Goal: Communication & Community: Answer question/provide support

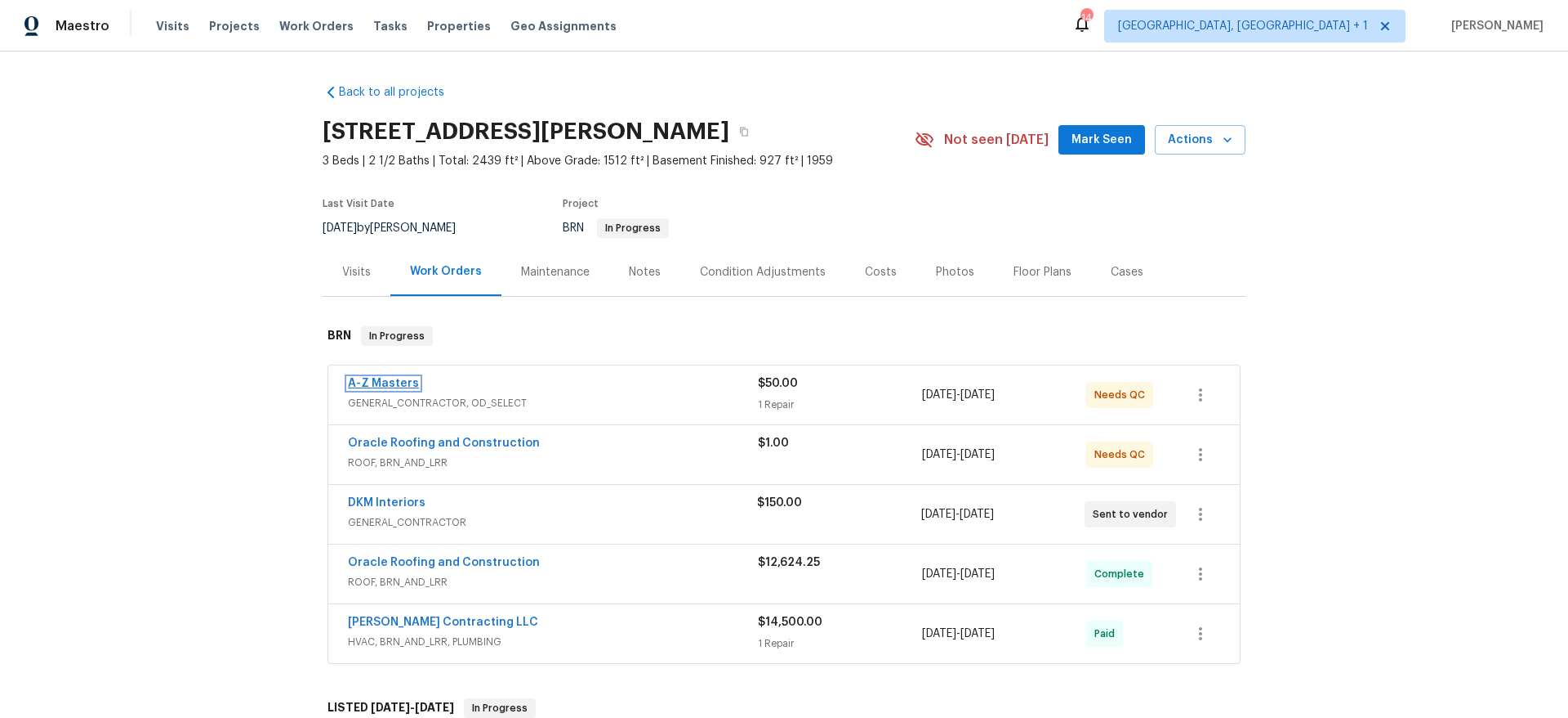
click at [371, 378] on link "A-Z Masters" at bounding box center [383, 384] width 71 height 12
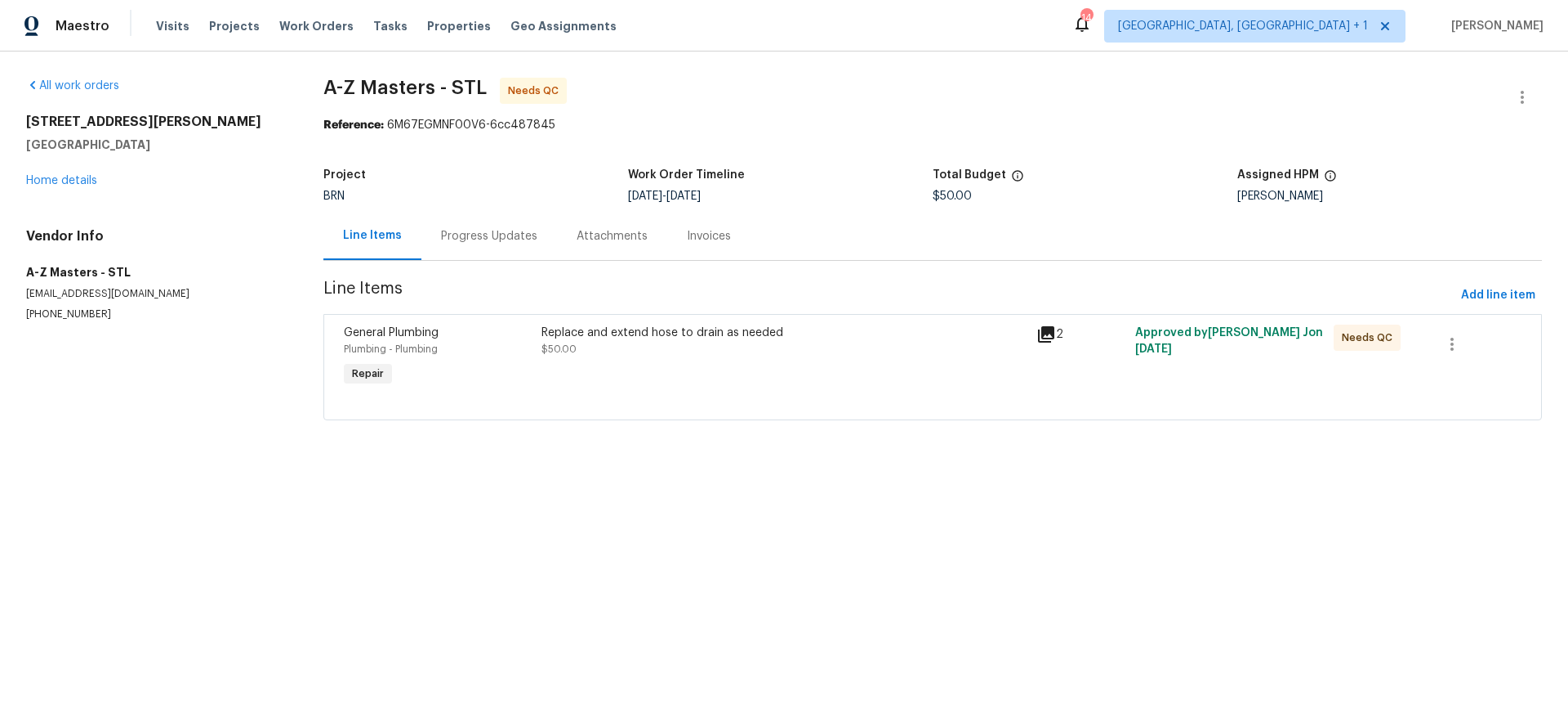
click at [65, 201] on div "All work orders 1515 Bay Meadows Dr Florissant, MO 63033 Home details Vendor In…" at bounding box center [155, 200] width 259 height 244
click at [65, 184] on link "Home details" at bounding box center [62, 181] width 71 height 12
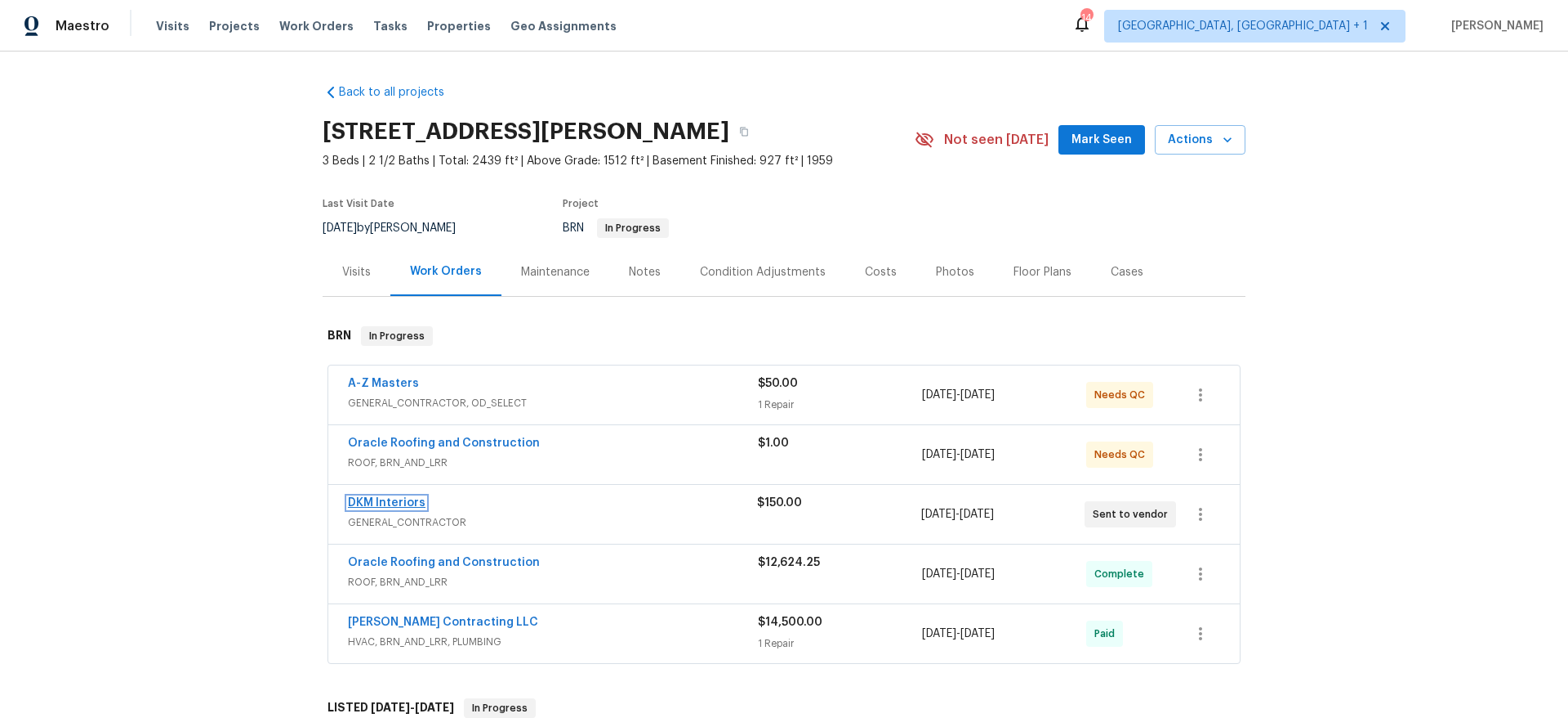
click at [397, 497] on link "DKM Interiors" at bounding box center [386, 503] width 78 height 12
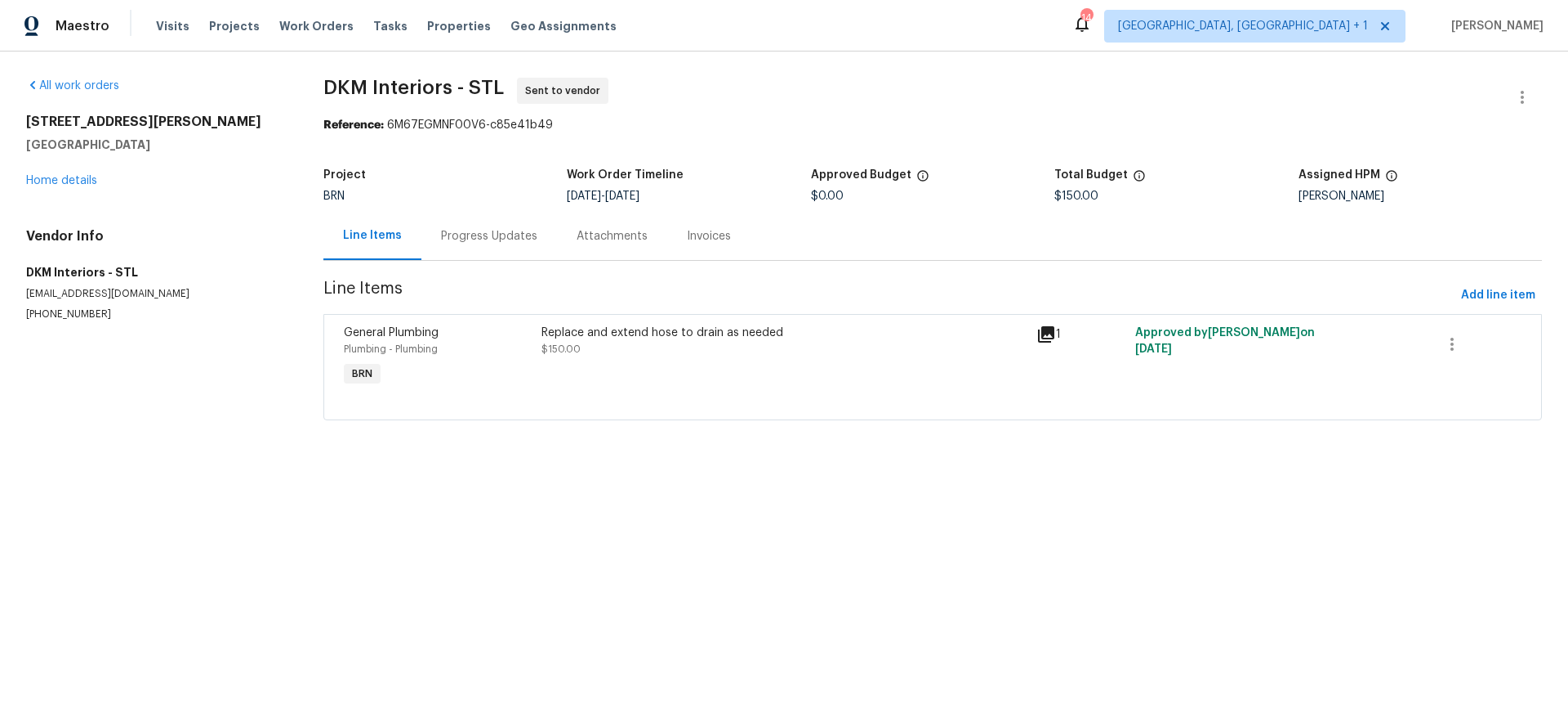
click at [438, 256] on div "Progress Updates" at bounding box center [490, 235] width 136 height 48
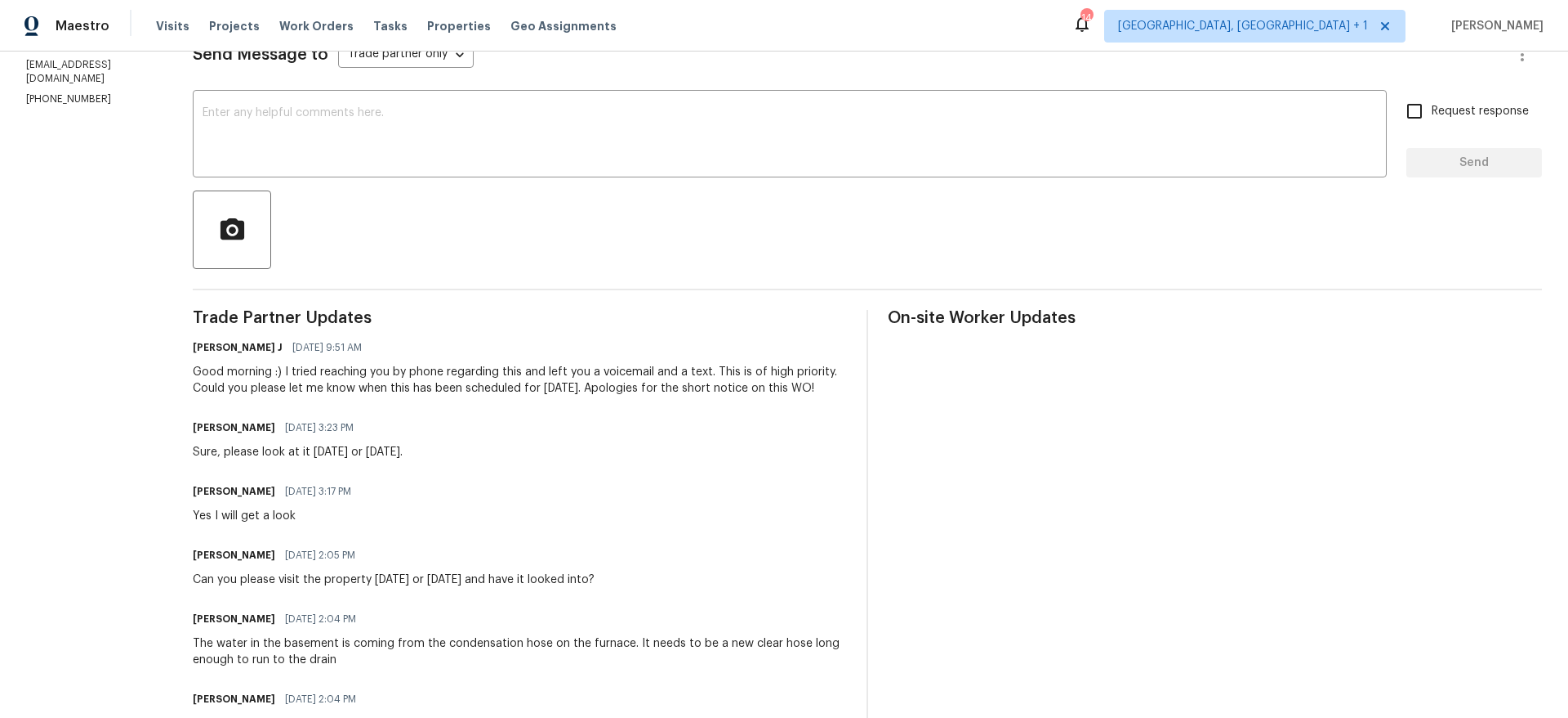
scroll to position [232, 0]
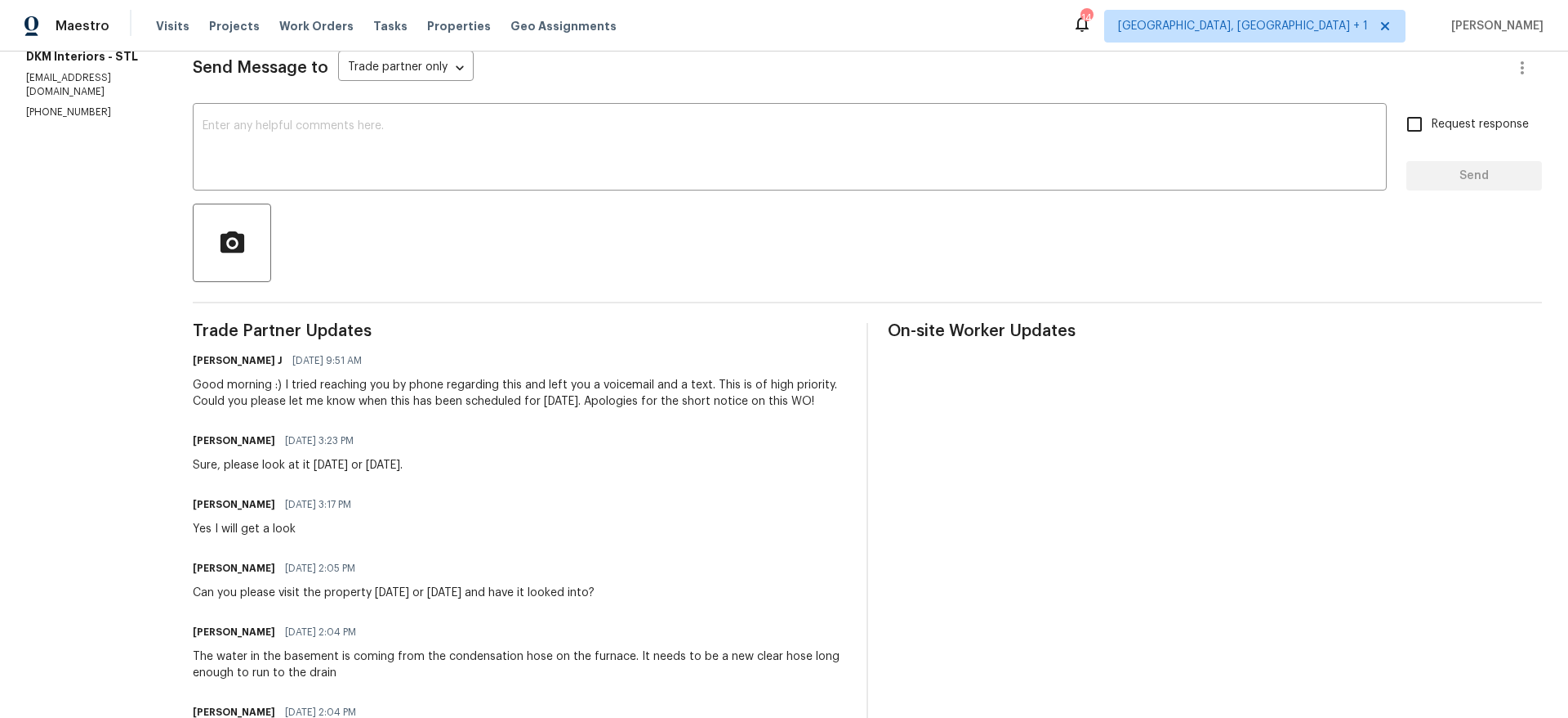
click at [395, 408] on div "Good morning :) I tried reaching you by phone regarding this and left you a voi…" at bounding box center [520, 392] width 655 height 32
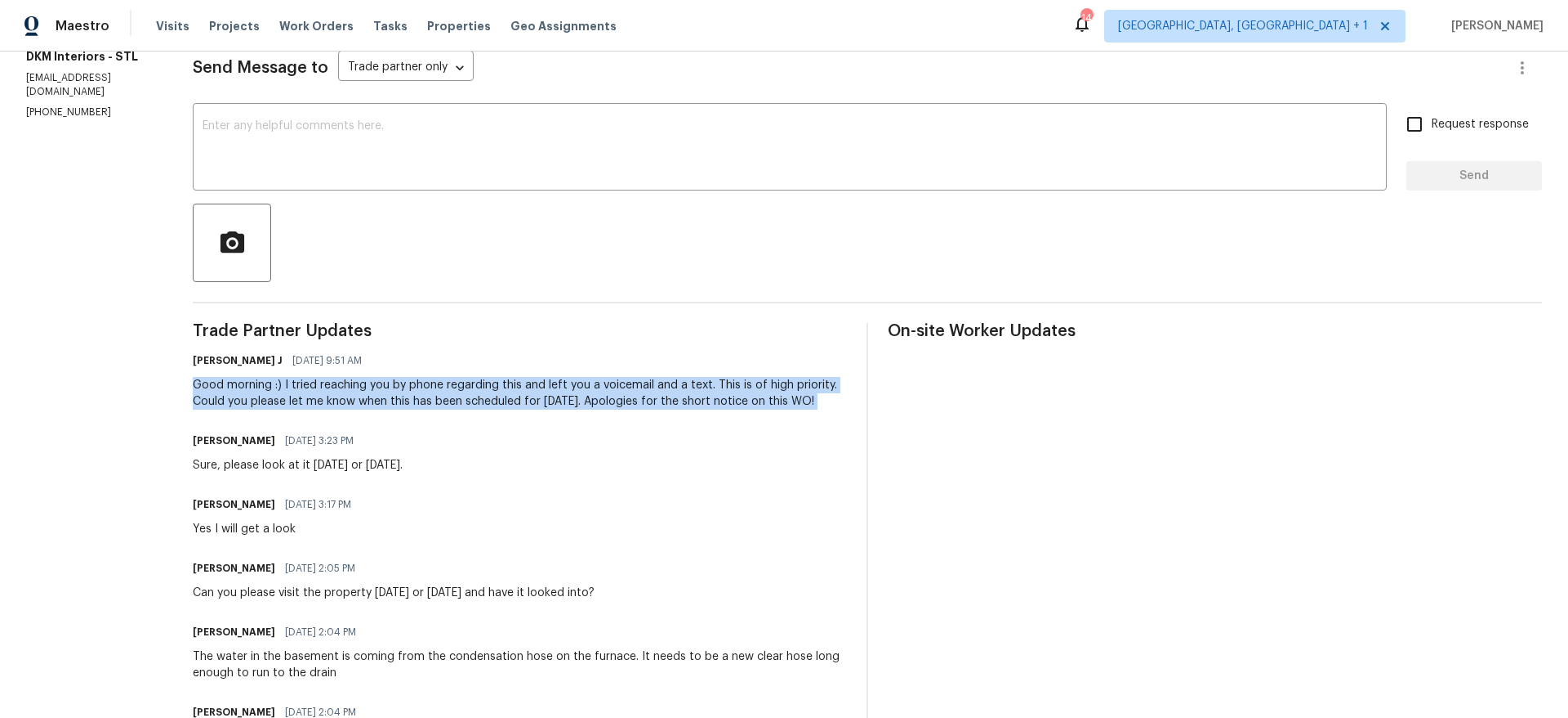
click at [395, 408] on div "Good morning :) I tried reaching you by phone regarding this and left you a voi…" at bounding box center [520, 392] width 655 height 32
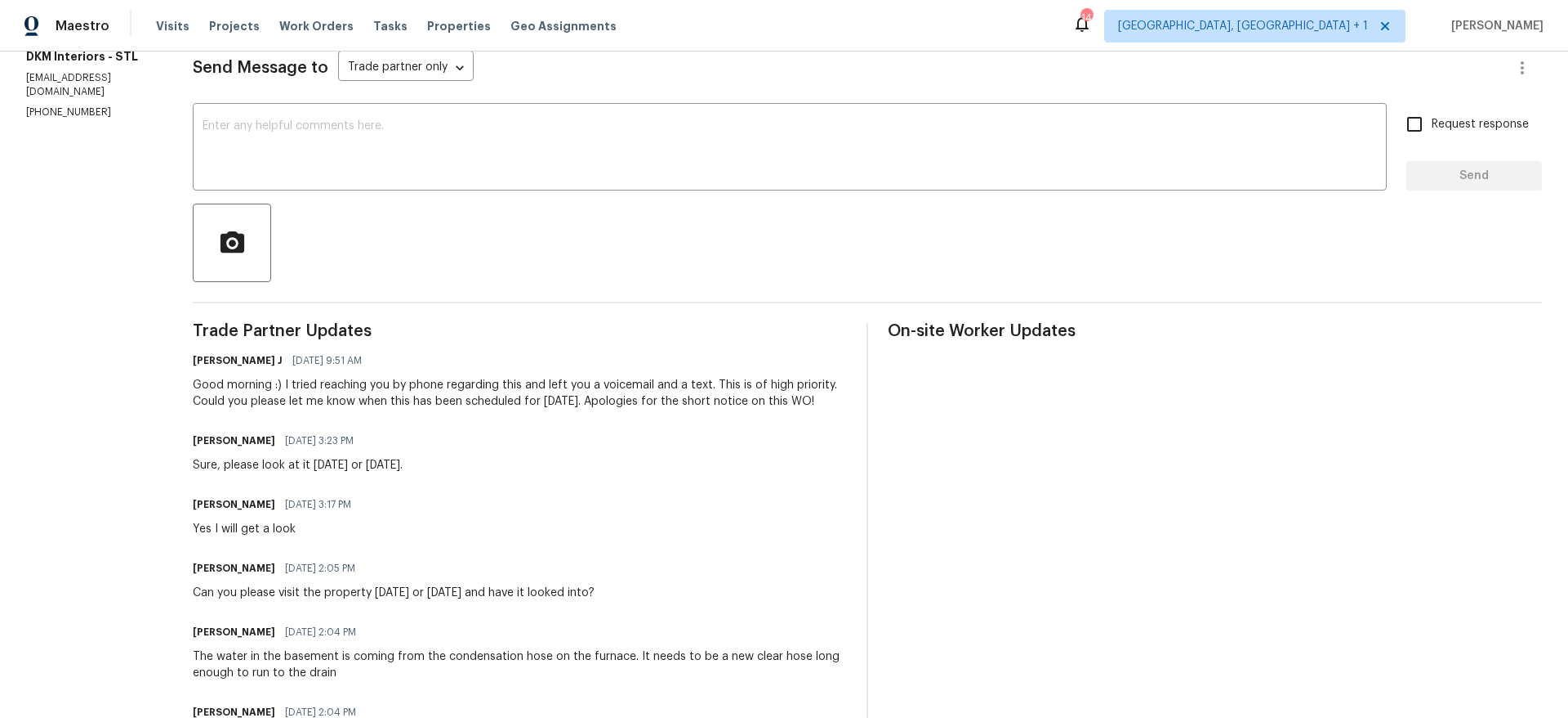
click at [536, 492] on div "Trade Partner Updates Jerene Rajya J 08/14/2025 9:51 AM Good morning :) I tried…" at bounding box center [520, 584] width 655 height 523
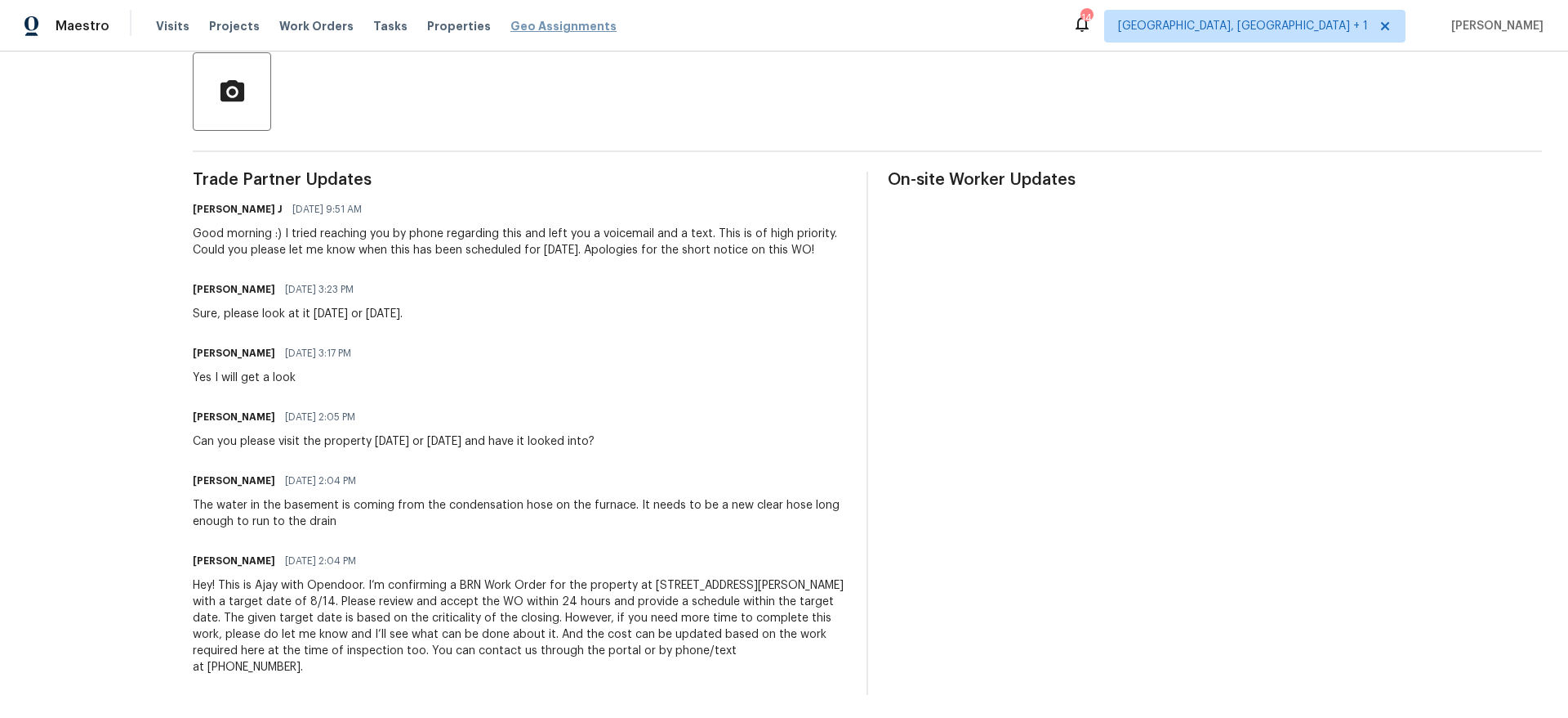
scroll to position [380, 0]
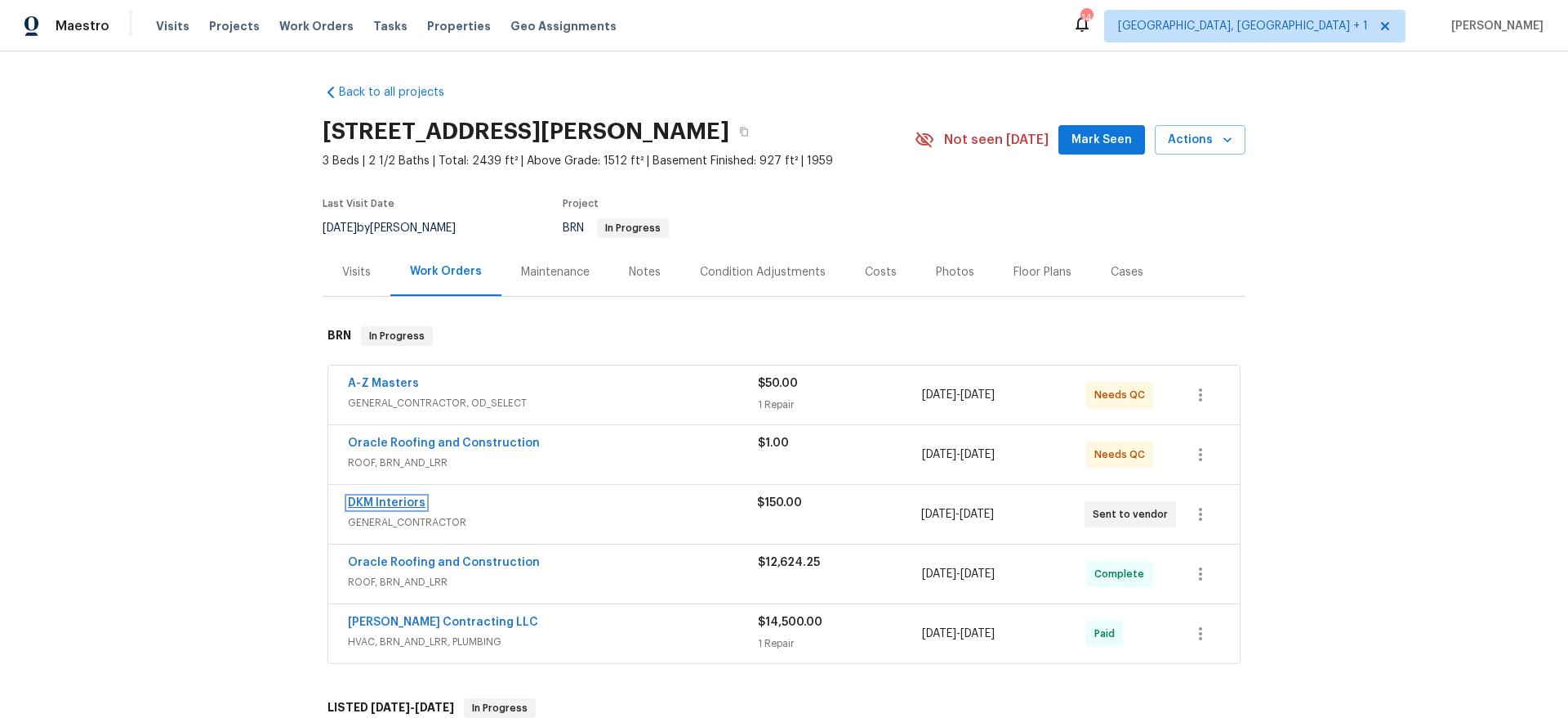
click at [388, 497] on link "DKM Interiors" at bounding box center [386, 503] width 78 height 12
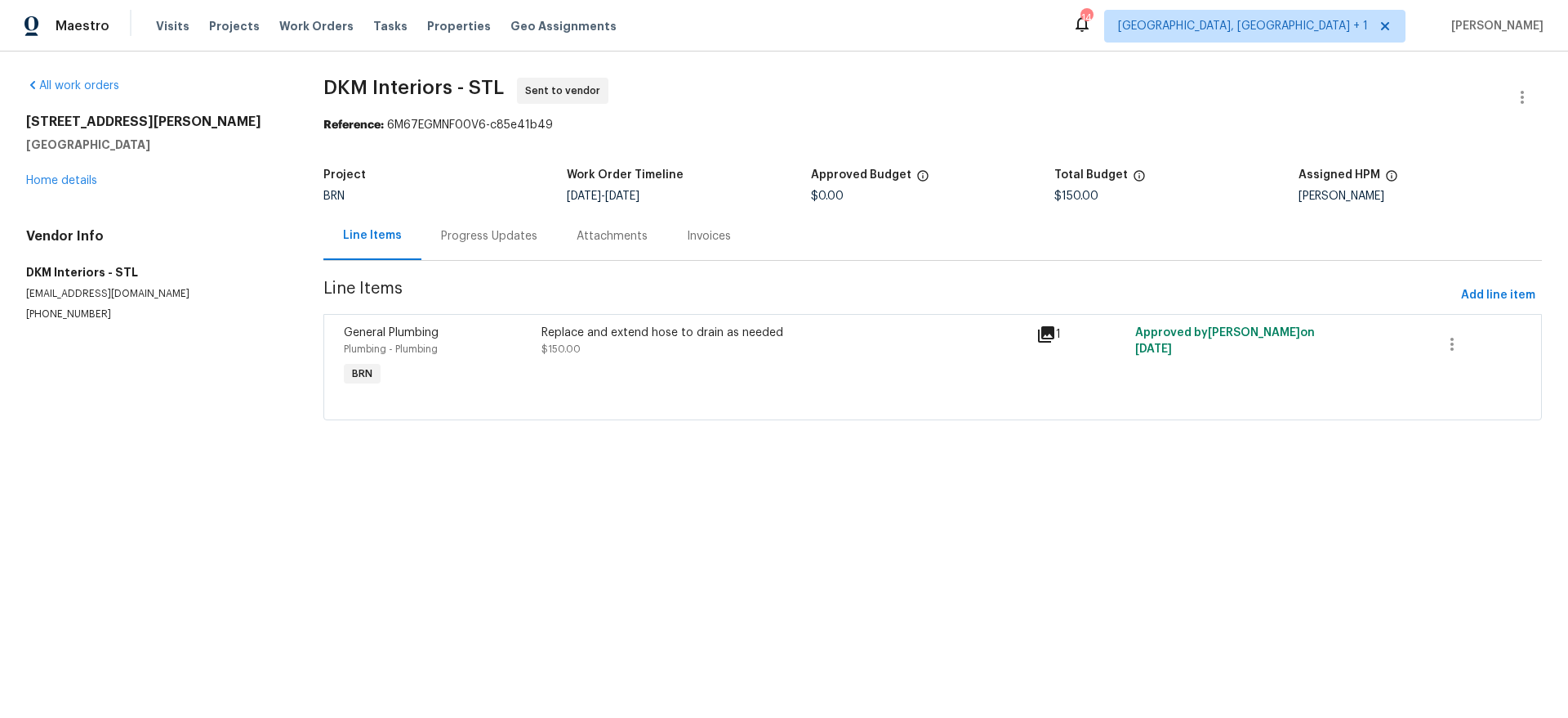
click at [455, 254] on div "Progress Updates" at bounding box center [490, 235] width 136 height 48
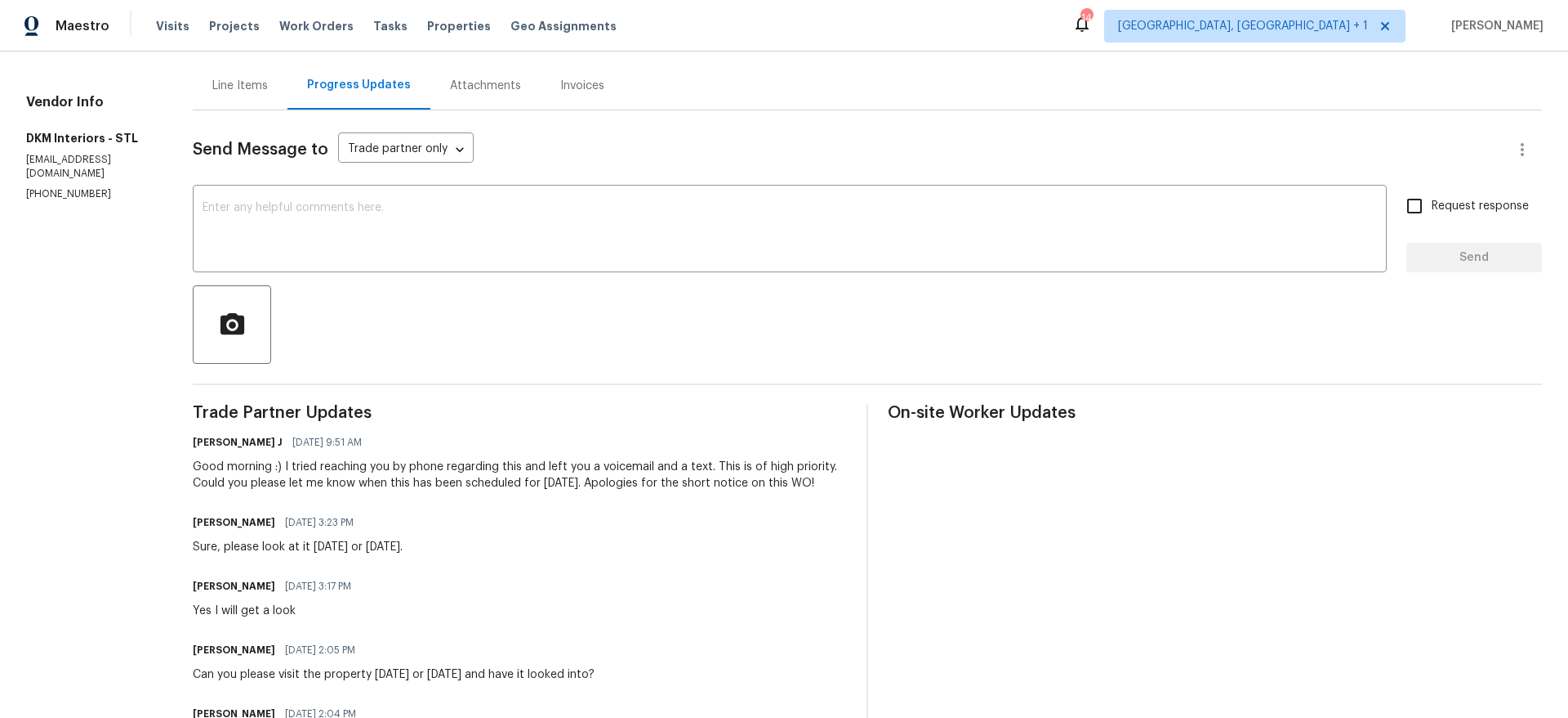
scroll to position [255, 0]
